Goal: Complete application form: Complete application form

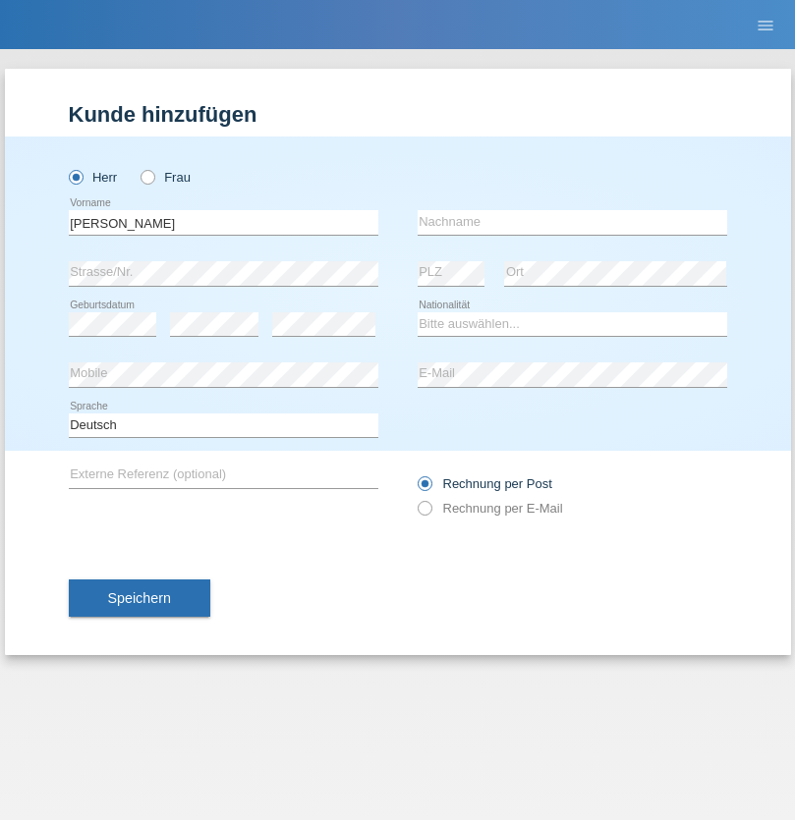
type input "[PERSON_NAME]"
click at [572, 222] on input "text" at bounding box center [571, 222] width 309 height 25
type input "Güner"
select select "TR"
select select "C"
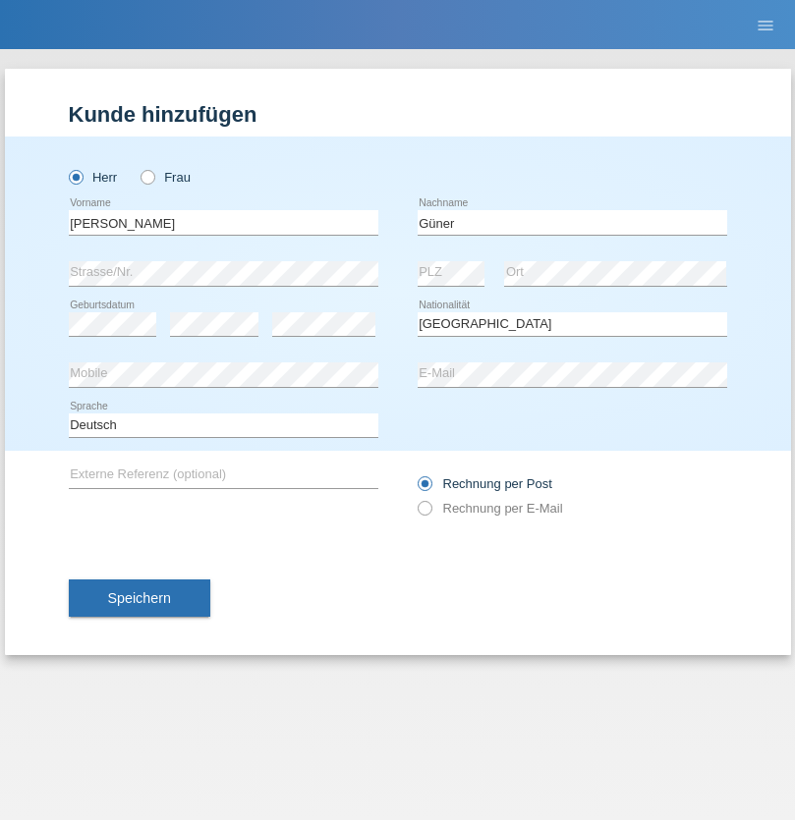
select select "14"
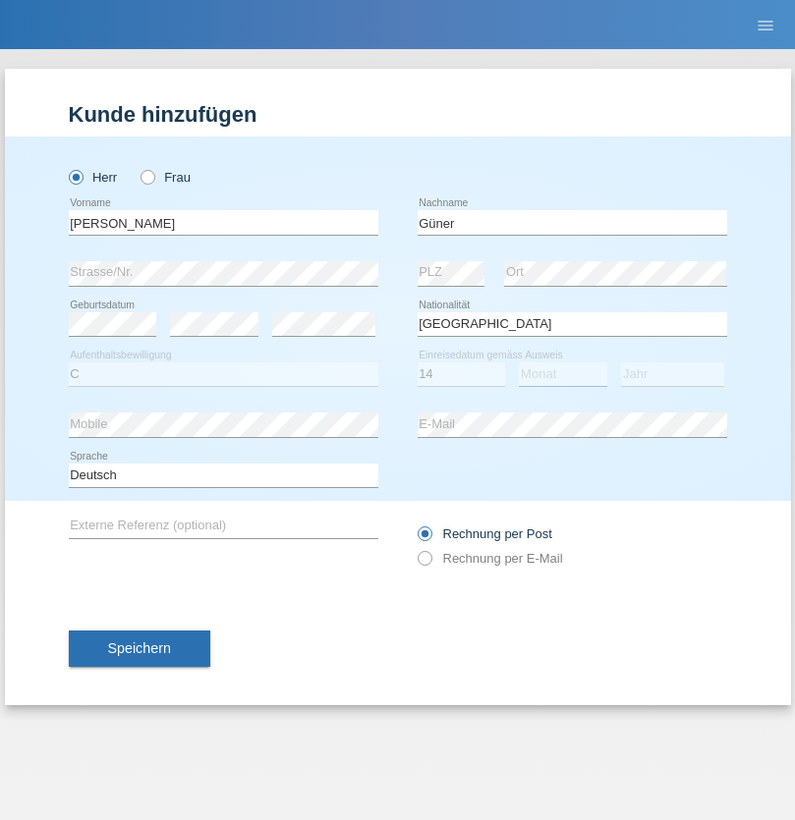
select select "01"
select select "2005"
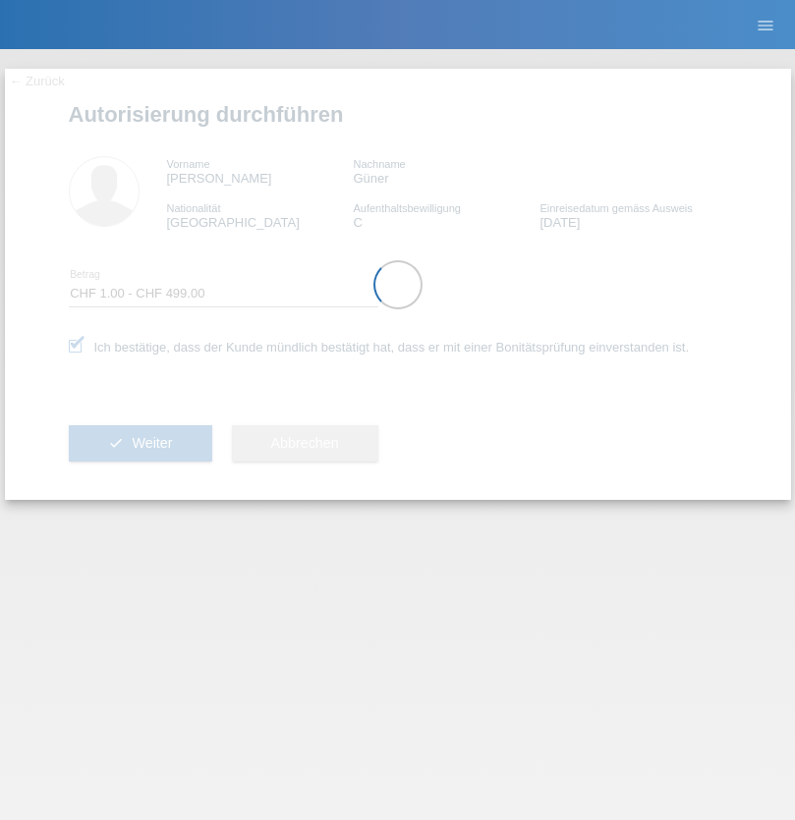
select select "1"
